Goal: Task Accomplishment & Management: Complete application form

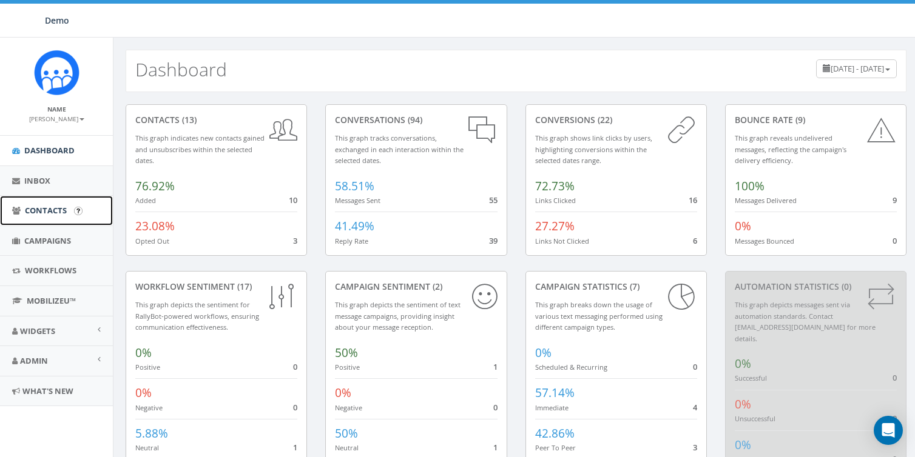
click at [56, 214] on span "Contacts" at bounding box center [46, 210] width 42 height 11
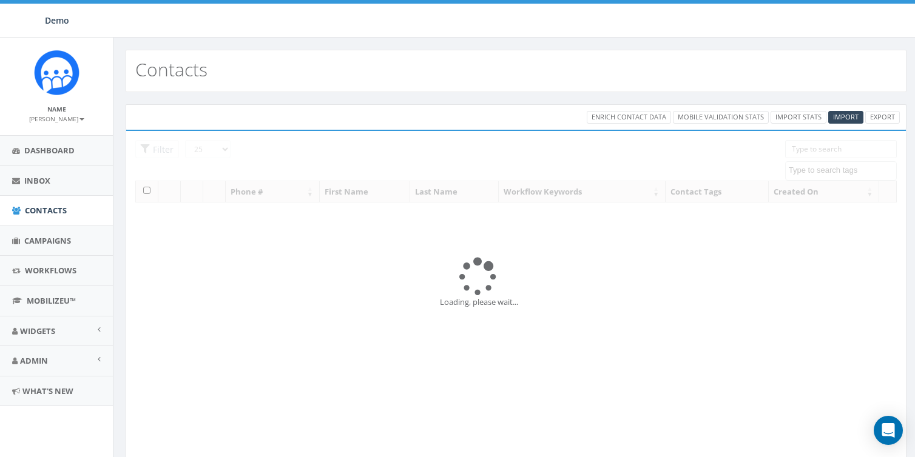
select select
click at [853, 120] on span "Import" at bounding box center [845, 116] width 25 height 9
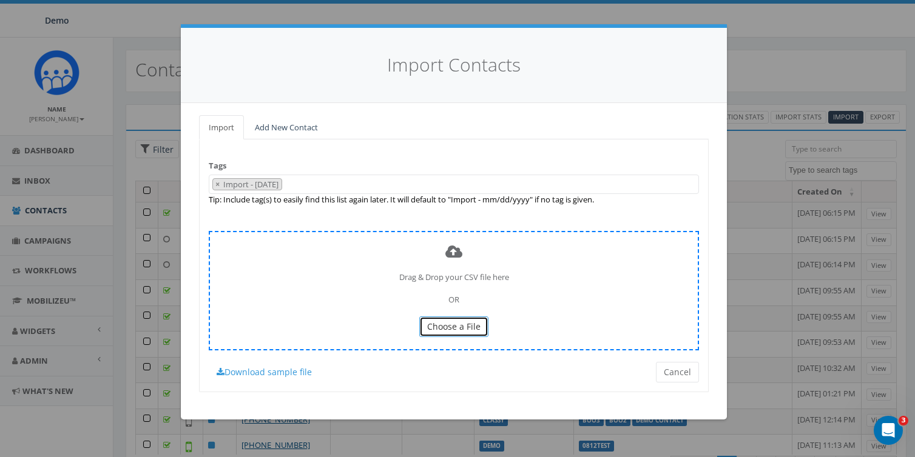
click at [450, 329] on span "Choose a File" at bounding box center [453, 327] width 53 height 12
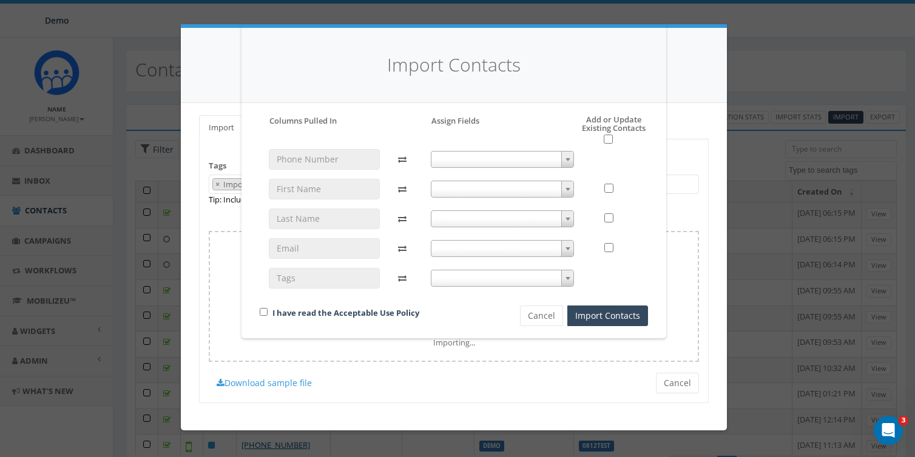
click at [460, 153] on span at bounding box center [503, 159] width 144 height 17
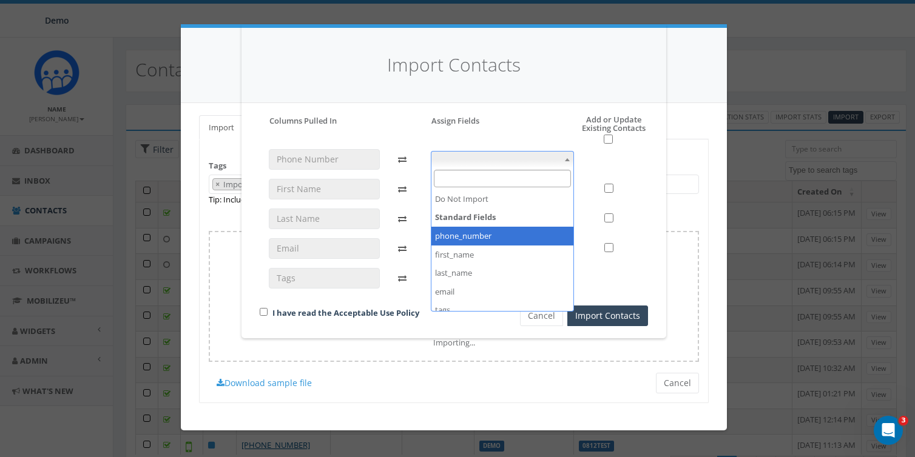
select select "phone_number"
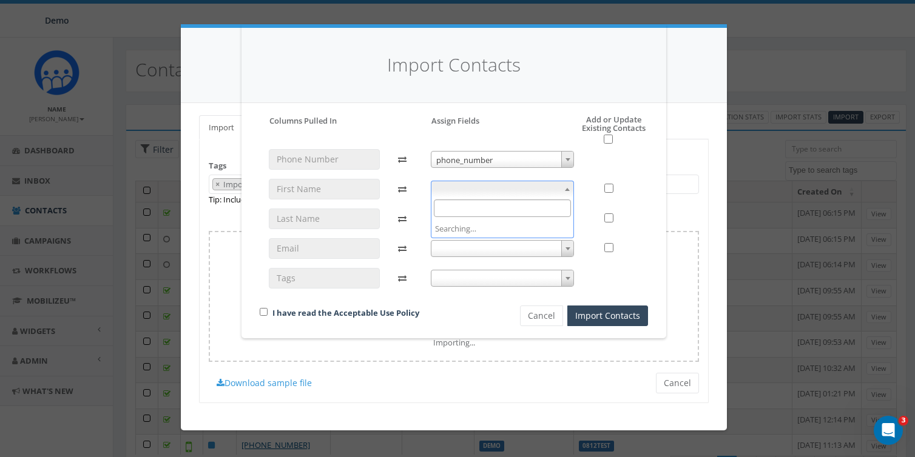
click at [470, 185] on span at bounding box center [503, 189] width 144 height 17
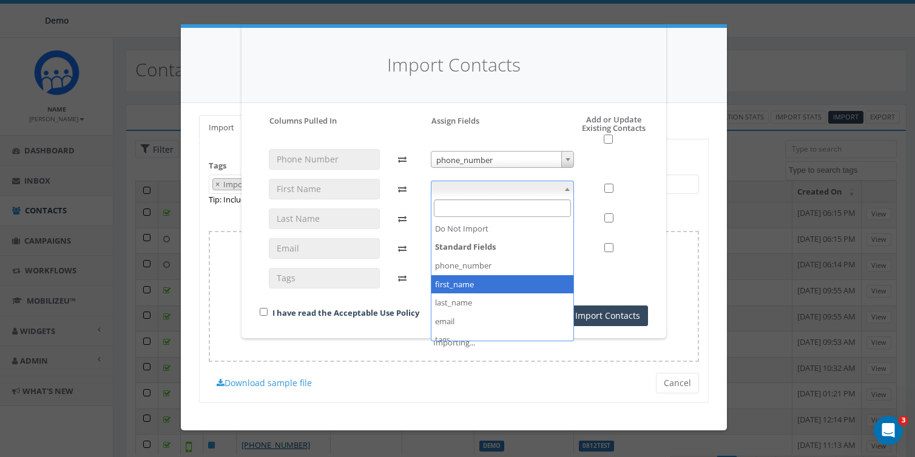
select select "first_name"
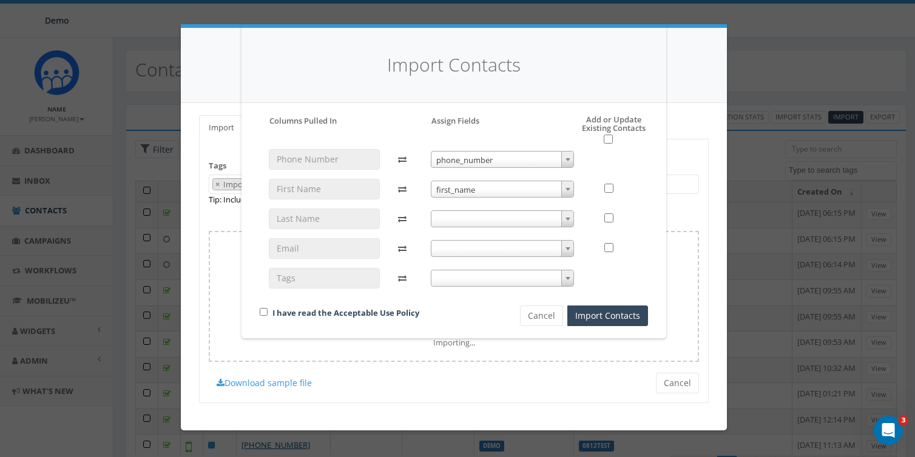
click at [456, 225] on span at bounding box center [503, 219] width 144 height 17
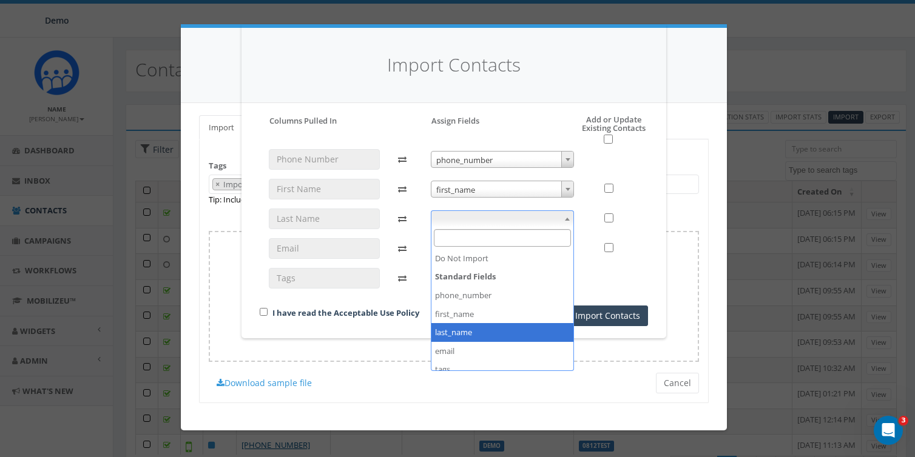
select select "last_name"
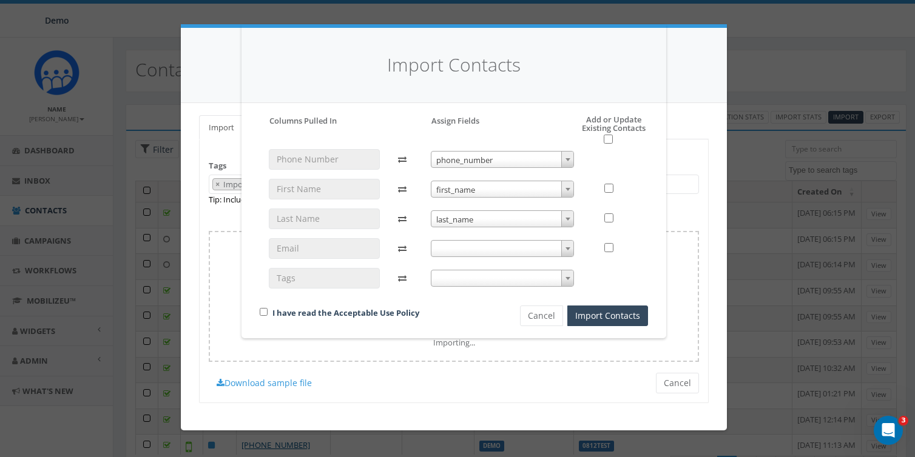
click at [450, 249] on span at bounding box center [503, 248] width 144 height 17
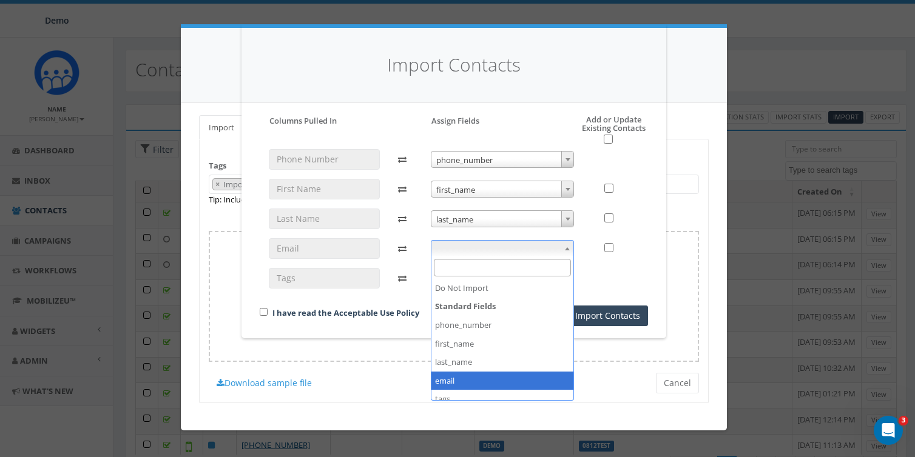
select select "email"
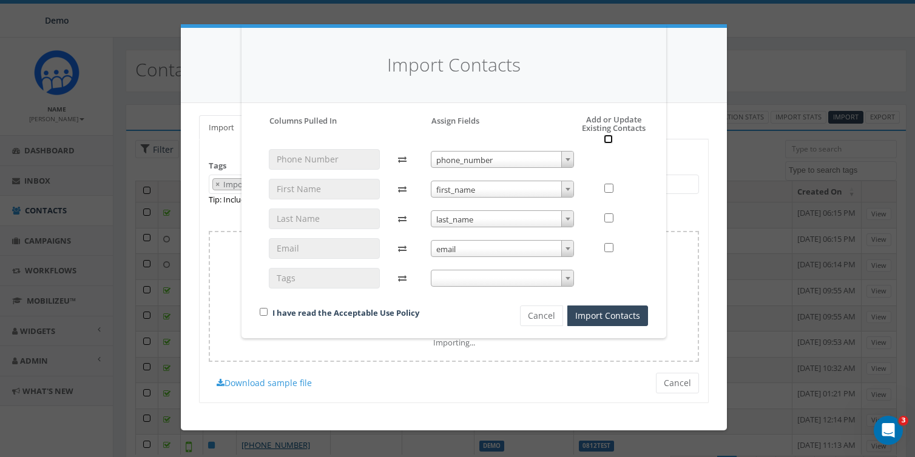
click at [606, 137] on input "checkbox" at bounding box center [608, 139] width 9 height 9
checkbox input "true"
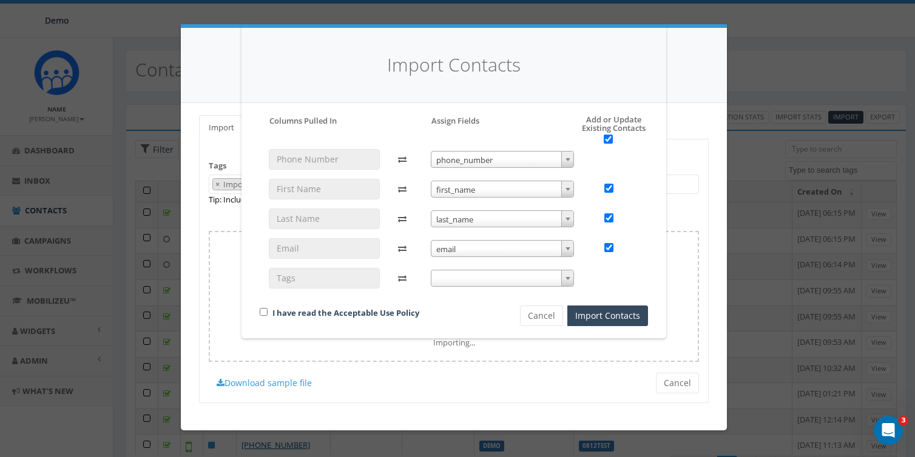
click at [678, 380] on div "Import Contacts Please accept policy to proceed Please map phone number field t…" at bounding box center [457, 228] width 915 height 457
click at [533, 309] on button "Cancel" at bounding box center [541, 316] width 43 height 21
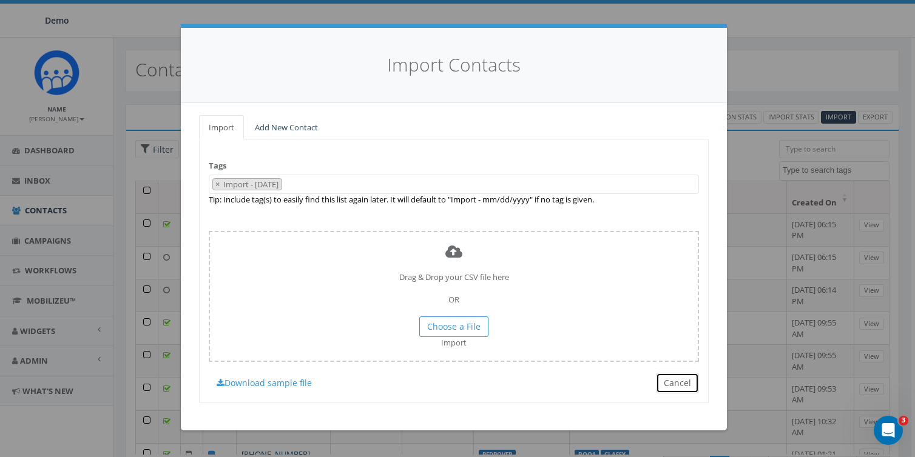
click at [680, 385] on button "Cancel" at bounding box center [677, 383] width 43 height 21
